Goal: Find specific page/section: Find specific page/section

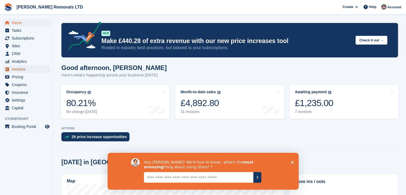
click at [25, 69] on span "Invoices" at bounding box center [28, 68] width 32 height 7
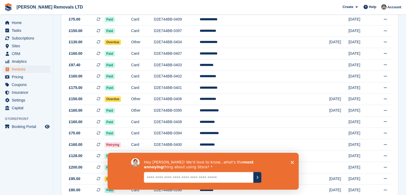
scroll to position [187, 0]
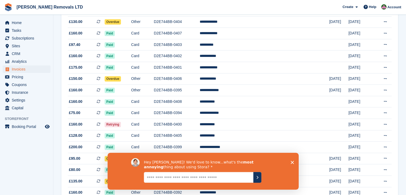
click at [294, 162] on icon "Close survey" at bounding box center [292, 162] width 3 height 3
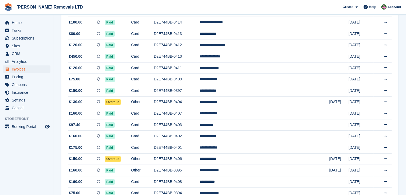
scroll to position [53, 0]
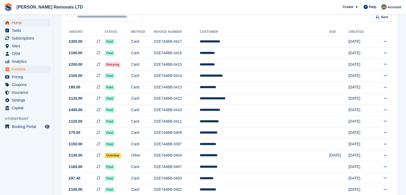
click at [17, 25] on span "Home" at bounding box center [28, 22] width 32 height 7
